Goal: Transaction & Acquisition: Purchase product/service

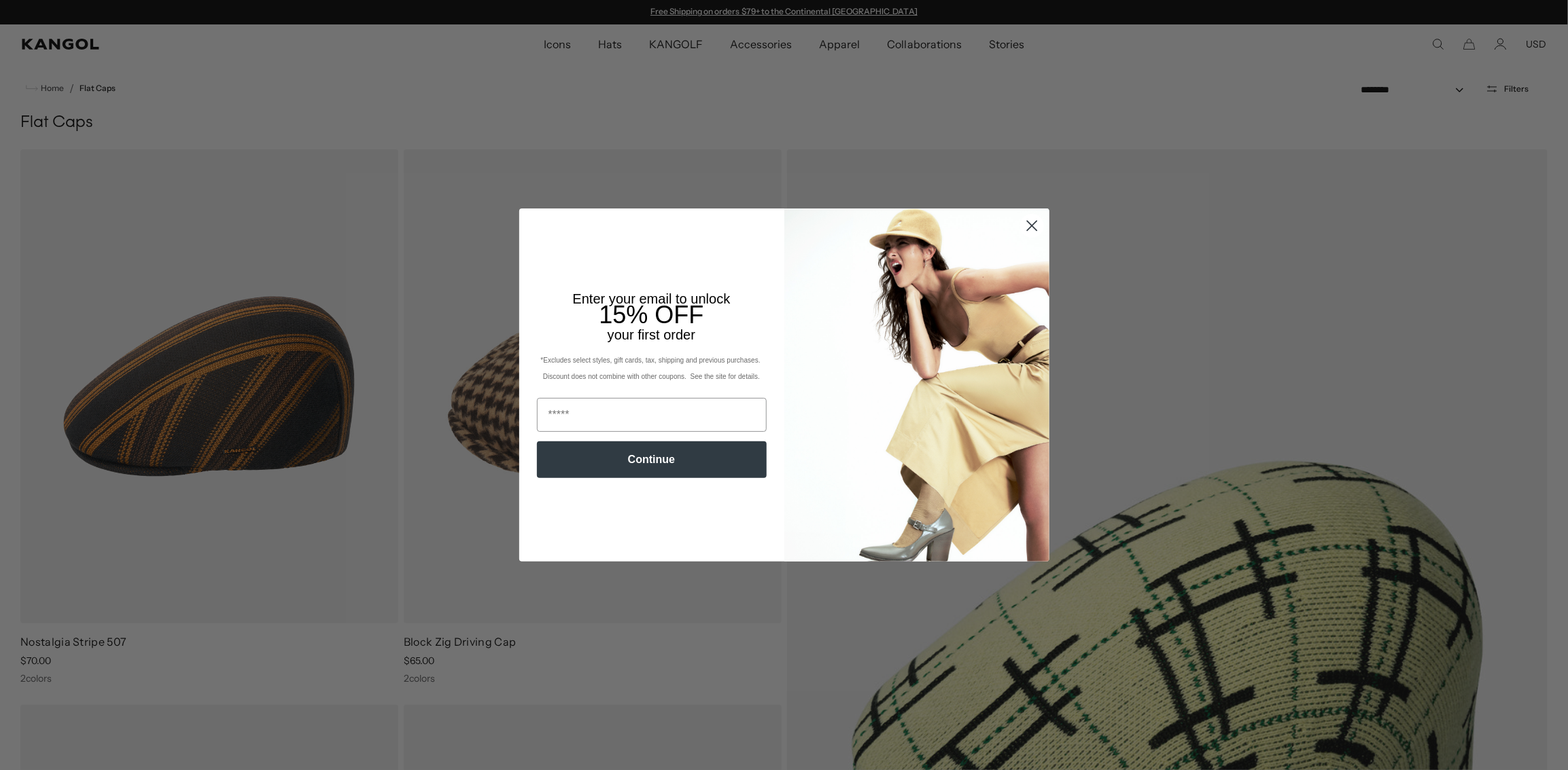
click at [1026, 222] on icon "Close dialog" at bounding box center [1031, 226] width 10 height 10
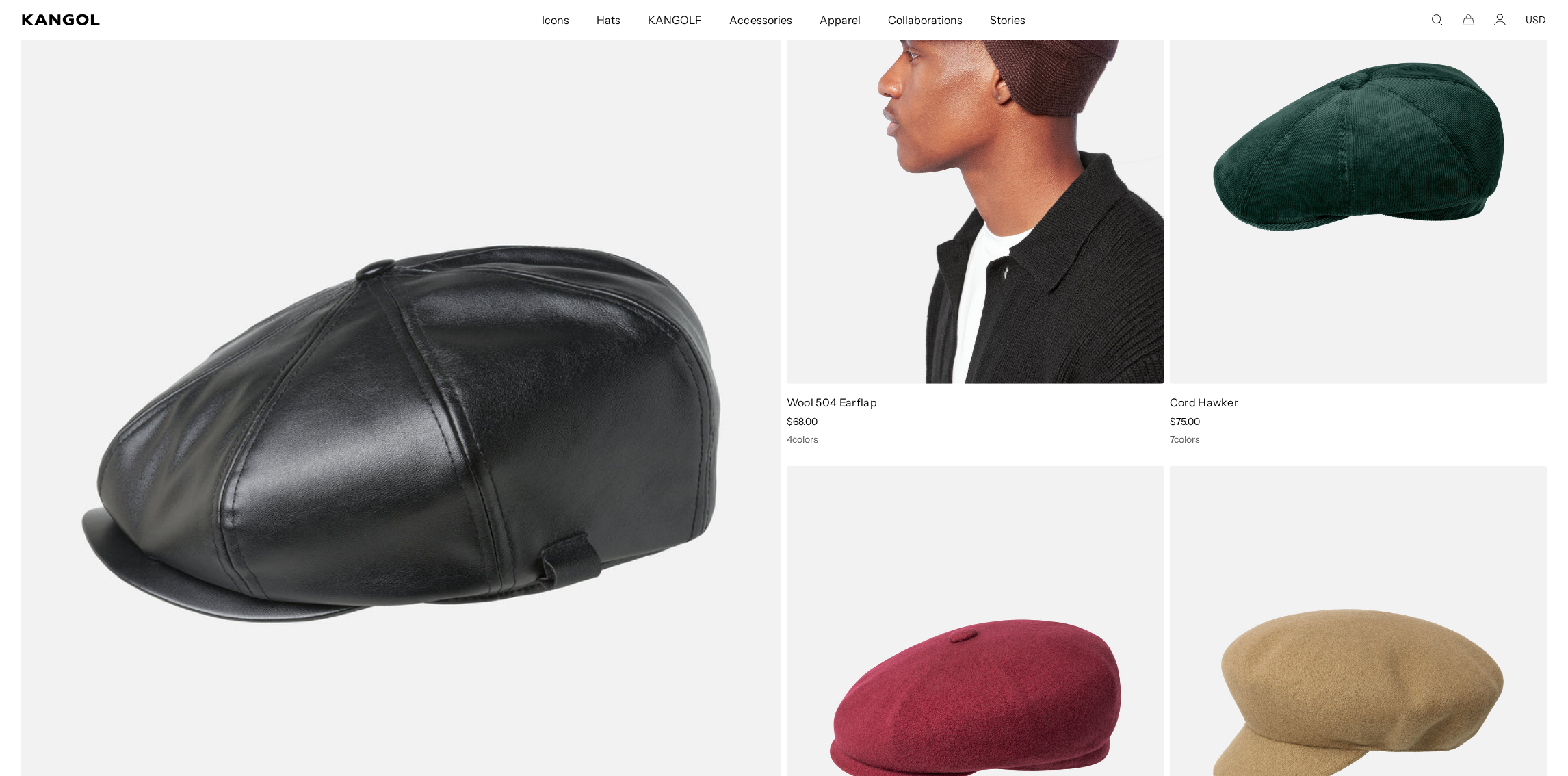
scroll to position [3765, 0]
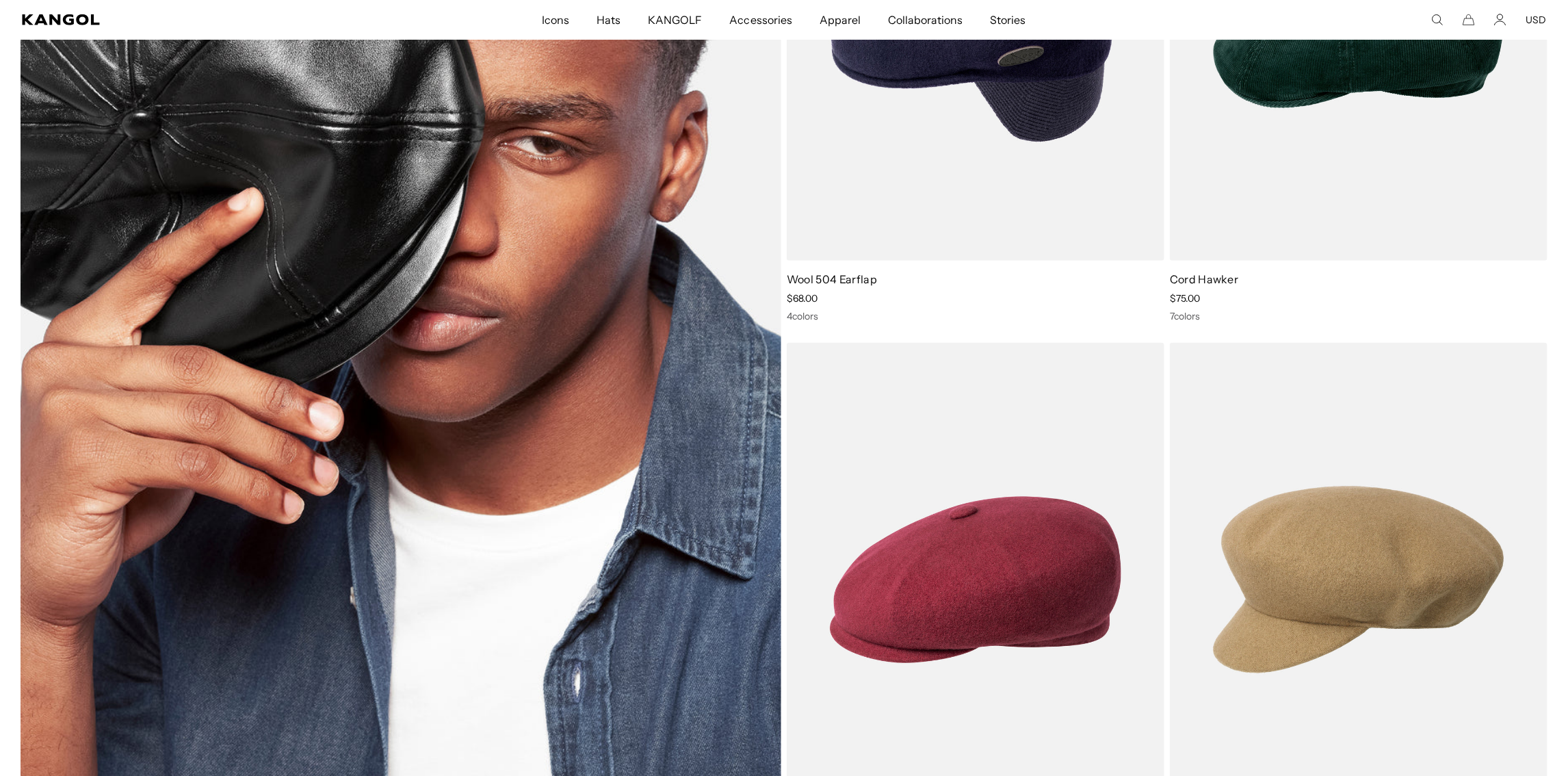
click at [573, 319] on img at bounding box center [401, 310] width 761 height 1049
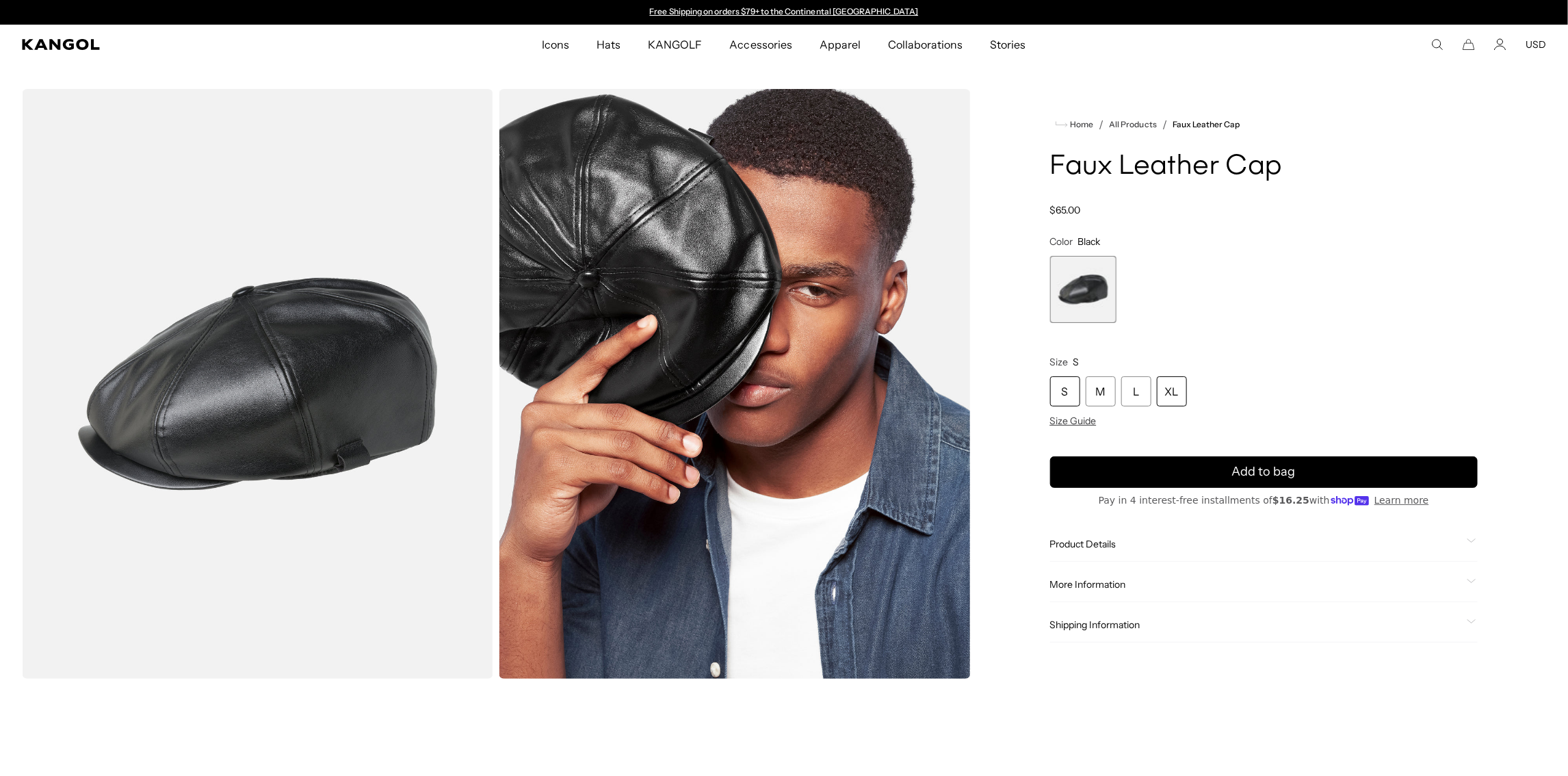
click at [1160, 386] on div "XL" at bounding box center [1172, 391] width 30 height 30
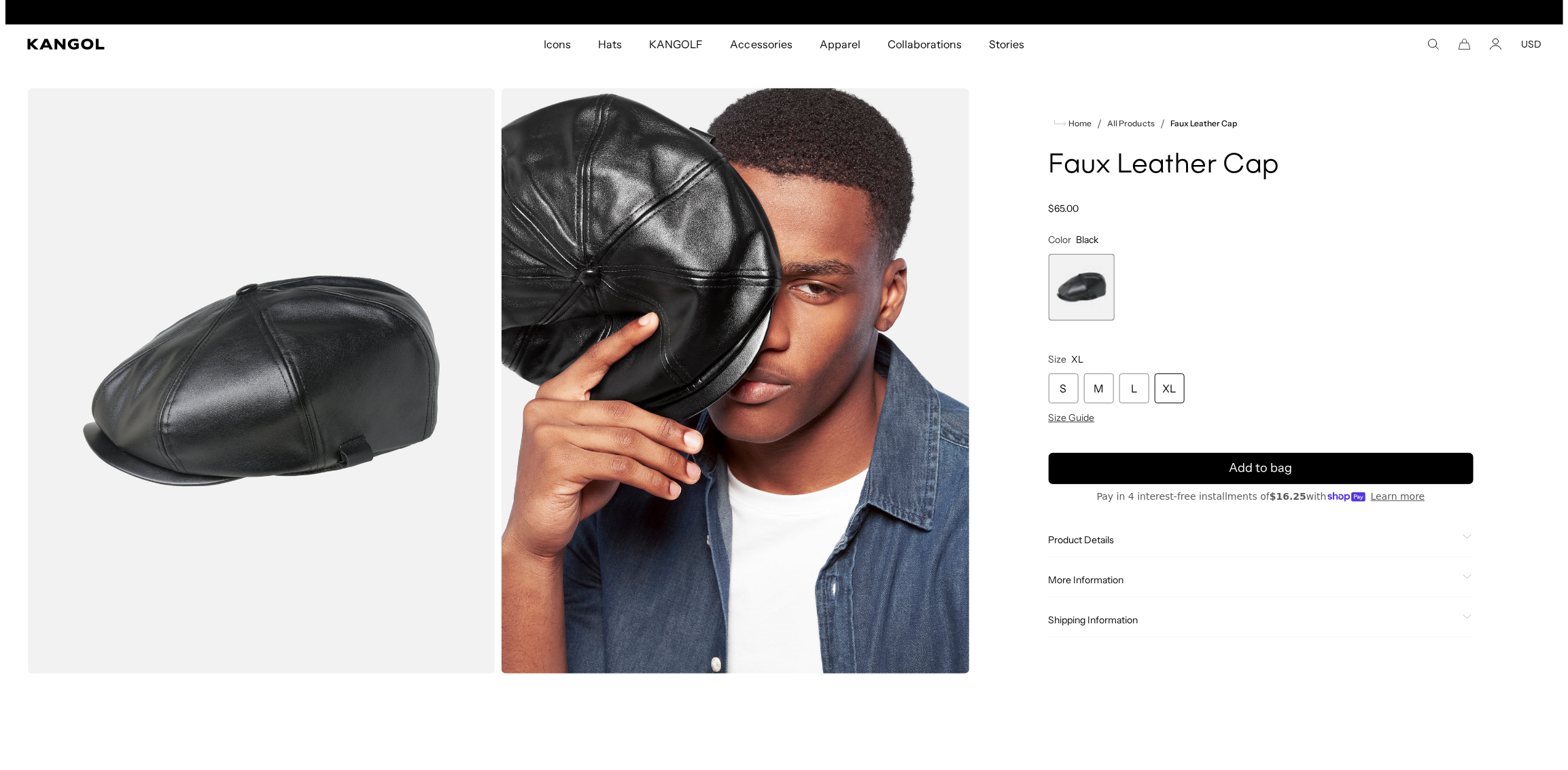
scroll to position [0, 280]
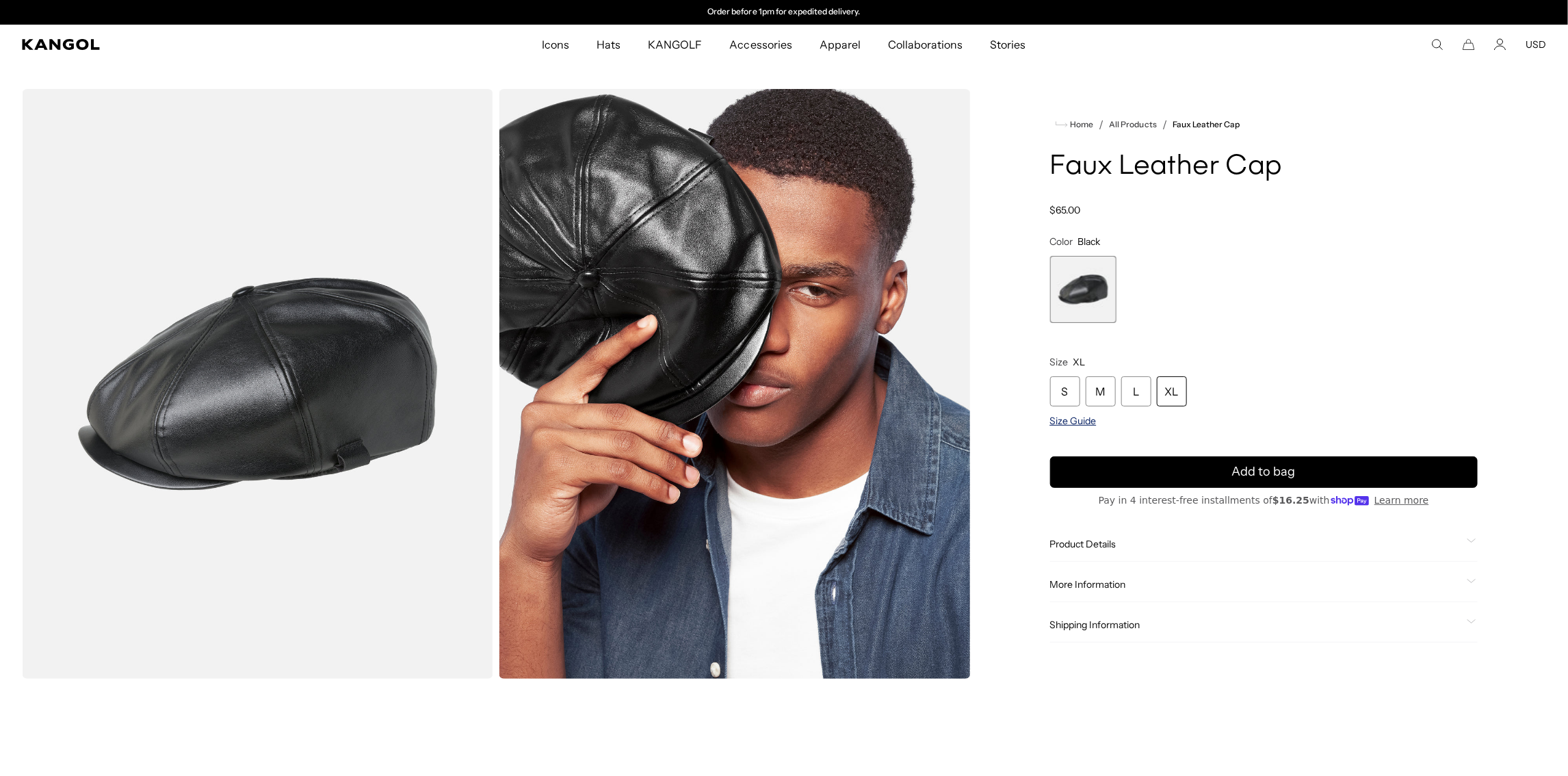
click at [1084, 420] on span "Size Guide" at bounding box center [1073, 421] width 46 height 12
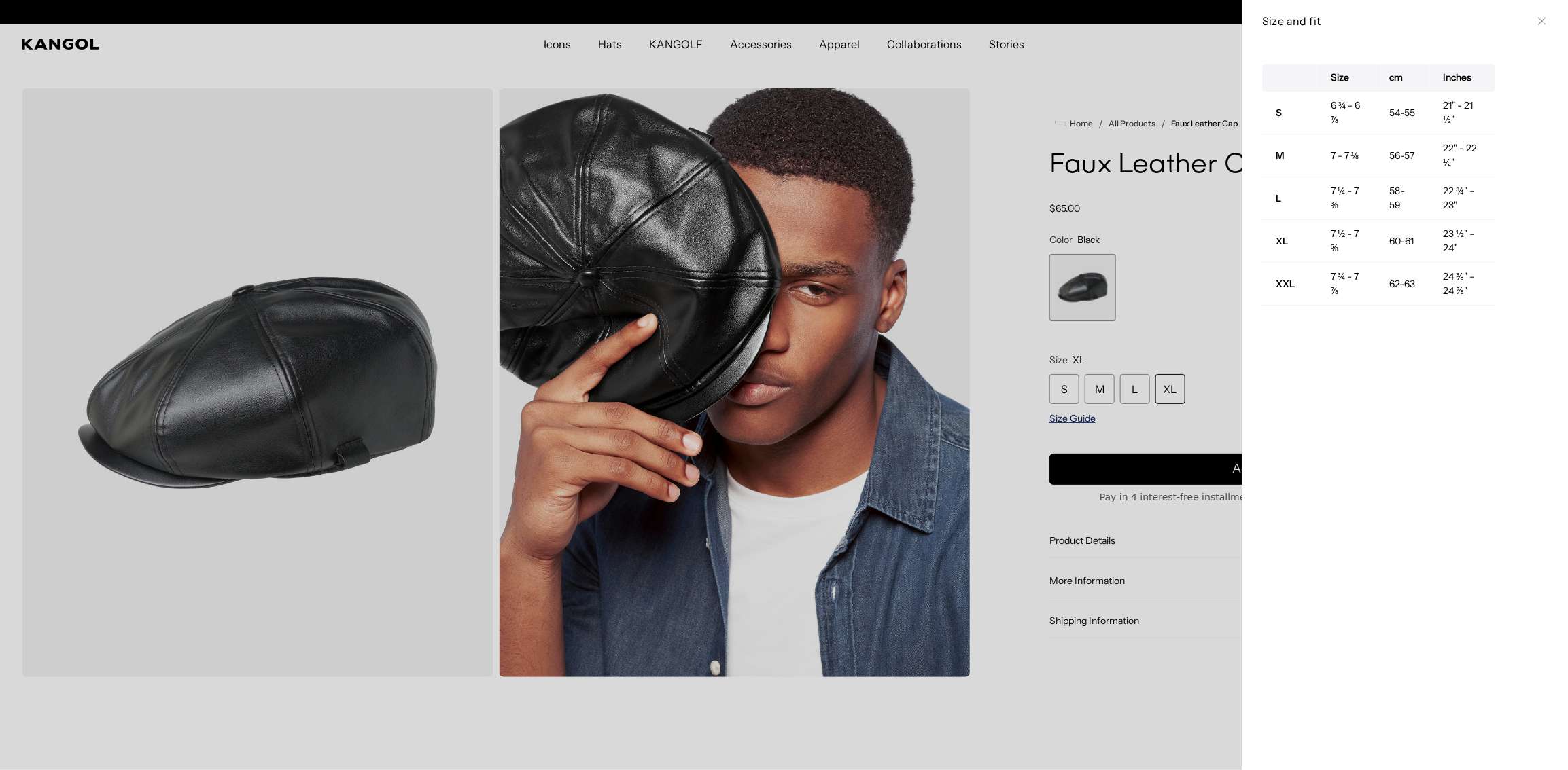
scroll to position [0, 0]
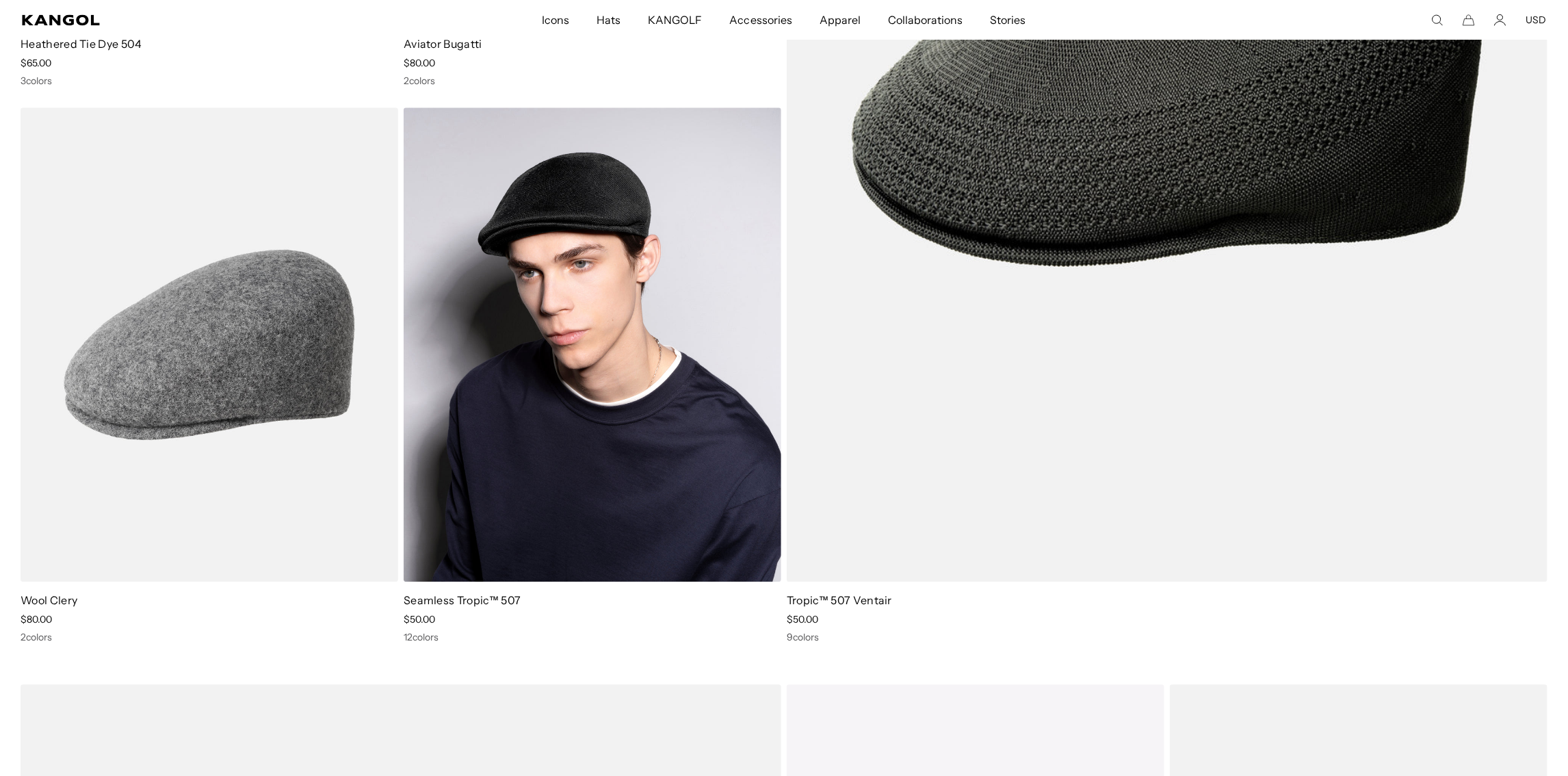
click at [650, 391] on img at bounding box center [593, 345] width 377 height 474
